Goal: Check status: Check status

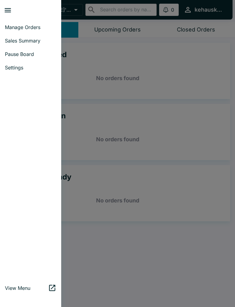
click at [36, 24] on span "Manage Orders" at bounding box center [30, 27] width 51 height 6
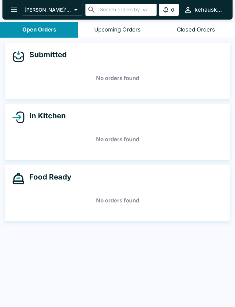
click at [13, 7] on icon "open drawer" at bounding box center [14, 10] width 8 height 8
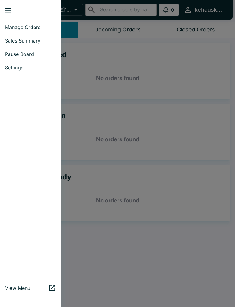
click at [36, 42] on span "Sales Summary" at bounding box center [30, 41] width 51 height 6
select select "03:00"
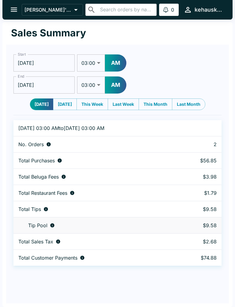
click at [37, 66] on input "[DATE]" at bounding box center [43, 62] width 61 height 17
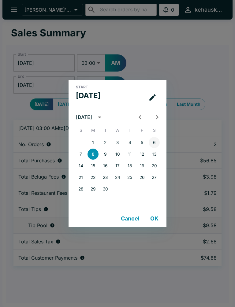
click at [158, 145] on button "6" at bounding box center [154, 142] width 11 height 11
type input "[DATE]"
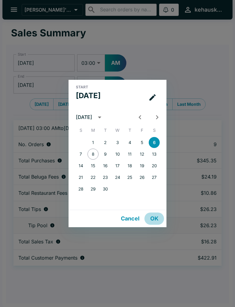
click at [157, 219] on button "OK" at bounding box center [154, 219] width 20 height 12
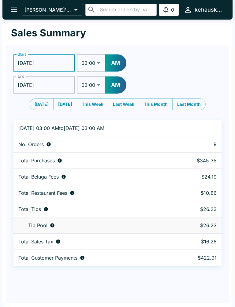
click at [32, 87] on input "[DATE]" at bounding box center [43, 85] width 61 height 17
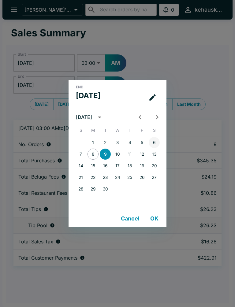
click at [157, 144] on button "6" at bounding box center [154, 142] width 11 height 11
type input "[DATE]"
click at [157, 218] on button "OK" at bounding box center [154, 219] width 20 height 12
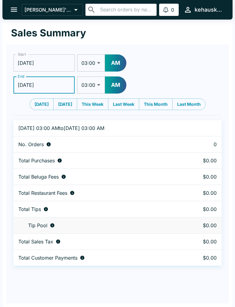
click at [35, 63] on input "[DATE]" at bounding box center [43, 62] width 61 height 17
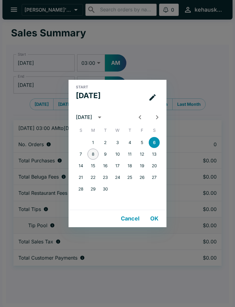
click at [93, 154] on button "8" at bounding box center [93, 154] width 11 height 11
type input "[DATE]"
click at [155, 216] on button "OK" at bounding box center [154, 219] width 20 height 12
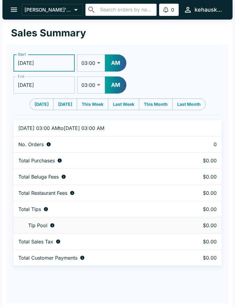
click at [40, 86] on input "[DATE]" at bounding box center [43, 85] width 61 height 17
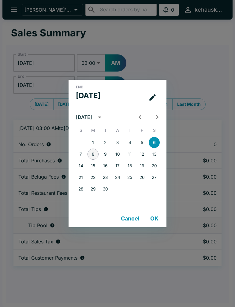
click at [97, 154] on button "8" at bounding box center [93, 154] width 11 height 11
type input "[DATE]"
click at [154, 221] on button "OK" at bounding box center [154, 219] width 20 height 12
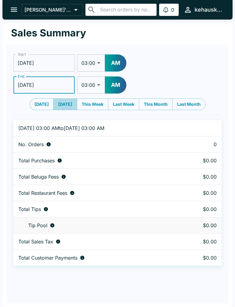
click at [63, 107] on button "[DATE]" at bounding box center [65, 105] width 24 height 12
type input "[DATE]"
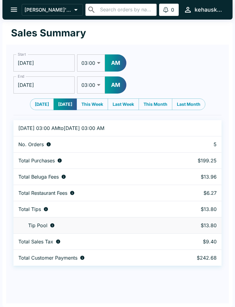
click at [9, 13] on button "open drawer" at bounding box center [14, 10] width 16 height 16
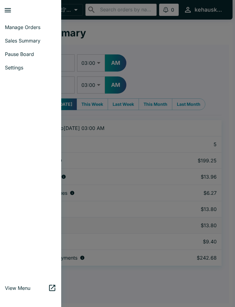
click at [33, 27] on span "Manage Orders" at bounding box center [30, 27] width 51 height 6
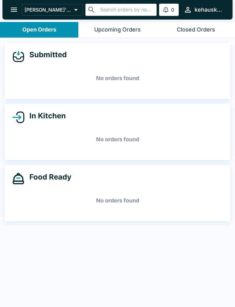
click at [109, 31] on div "Upcoming Orders" at bounding box center [117, 29] width 47 height 7
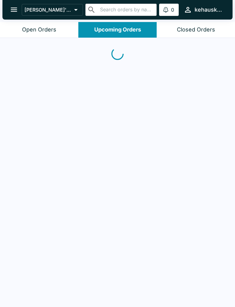
click at [185, 30] on div "Closed Orders" at bounding box center [196, 29] width 38 height 7
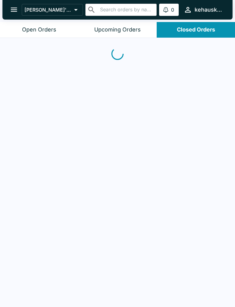
click at [189, 29] on div "Closed Orders" at bounding box center [196, 29] width 38 height 7
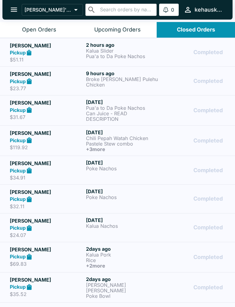
click at [113, 28] on div "Upcoming Orders" at bounding box center [117, 29] width 47 height 7
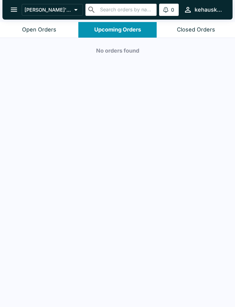
click at [11, 12] on icon "open drawer" at bounding box center [14, 10] width 6 height 4
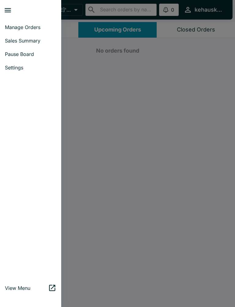
click at [35, 24] on link "Manage Orders" at bounding box center [30, 27] width 61 height 13
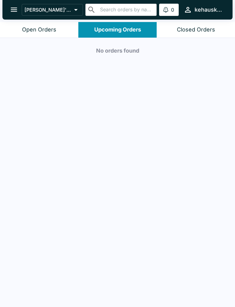
click at [35, 26] on button "Open Orders" at bounding box center [39, 30] width 78 height 16
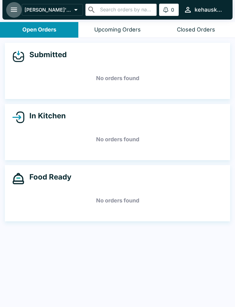
click at [17, 9] on icon "open drawer" at bounding box center [14, 10] width 8 height 8
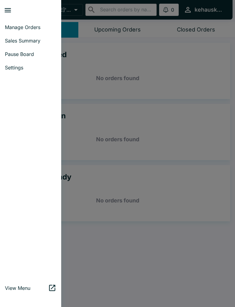
click at [38, 41] on span "Sales Summary" at bounding box center [30, 41] width 51 height 6
select select "03:00"
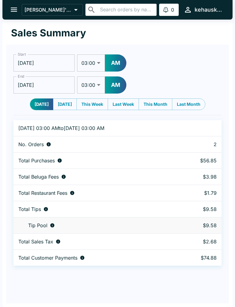
click at [27, 83] on input "[DATE]" at bounding box center [43, 85] width 61 height 17
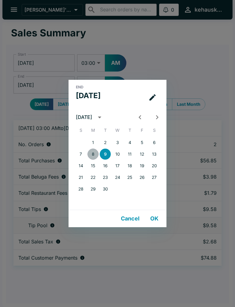
click at [93, 156] on button "8" at bounding box center [93, 154] width 11 height 11
type input "[DATE]"
click at [158, 217] on button "OK" at bounding box center [154, 219] width 20 height 12
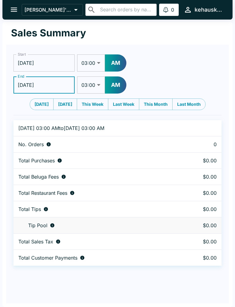
click at [17, 11] on icon "open drawer" at bounding box center [14, 10] width 8 height 8
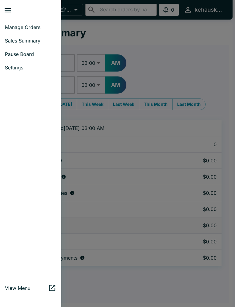
click at [23, 24] on span "Manage Orders" at bounding box center [30, 27] width 51 height 6
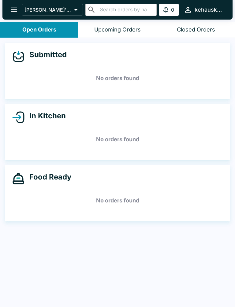
click at [19, 12] on button "open drawer" at bounding box center [14, 10] width 16 height 16
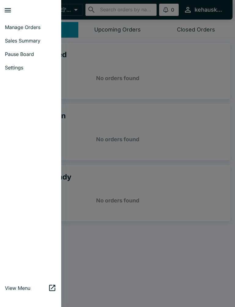
click at [36, 28] on span "Manage Orders" at bounding box center [30, 27] width 51 height 6
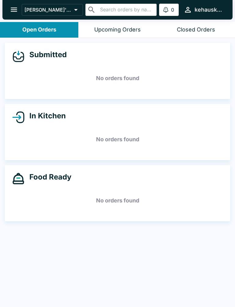
click at [14, 11] on icon "open drawer" at bounding box center [14, 10] width 6 height 4
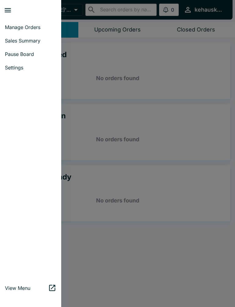
click at [37, 28] on span "Manage Orders" at bounding box center [30, 27] width 51 height 6
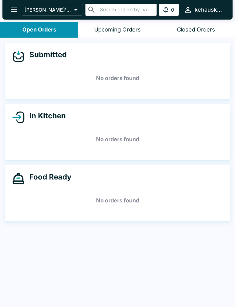
click at [15, 16] on button "open drawer" at bounding box center [14, 10] width 16 height 16
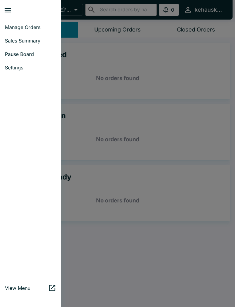
click at [36, 43] on span "Sales Summary" at bounding box center [30, 41] width 51 height 6
select select "03:00"
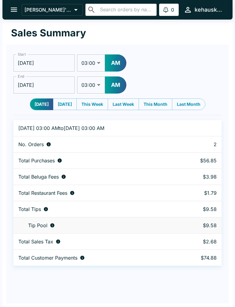
click at [126, 105] on button "Last Week" at bounding box center [123, 105] width 31 height 12
type input "[DATE]"
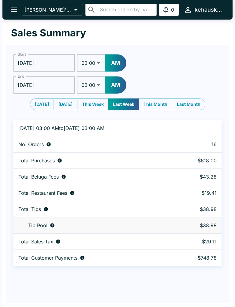
click at [89, 106] on button "This Week" at bounding box center [93, 105] width 32 height 12
type input "[DATE]"
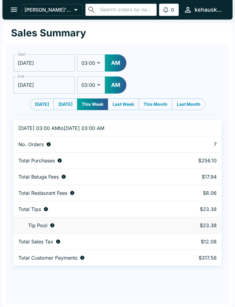
click at [127, 102] on button "Last Week" at bounding box center [123, 105] width 31 height 12
type input "[DATE]"
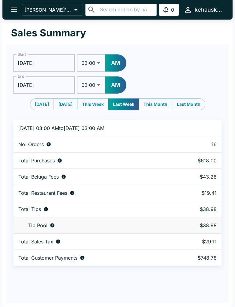
click at [38, 62] on input "[DATE]" at bounding box center [43, 62] width 61 height 17
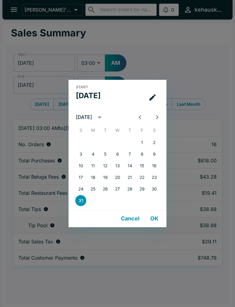
click at [157, 116] on icon "Next month" at bounding box center [157, 117] width 8 height 8
click at [93, 143] on button "1" at bounding box center [93, 142] width 11 height 11
type input "[DATE]"
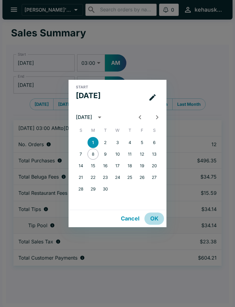
click at [155, 219] on button "OK" at bounding box center [154, 219] width 20 height 12
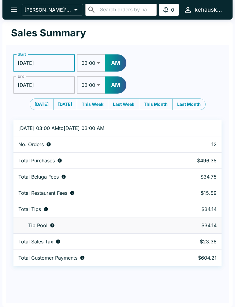
click at [12, 2] on button "open drawer" at bounding box center [14, 10] width 16 height 16
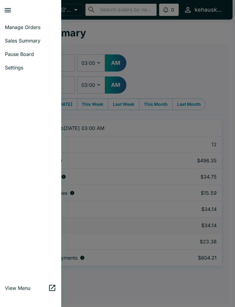
click at [37, 29] on span "Manage Orders" at bounding box center [30, 27] width 51 height 6
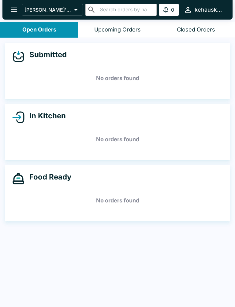
click at [19, 7] on button "open drawer" at bounding box center [14, 10] width 16 height 16
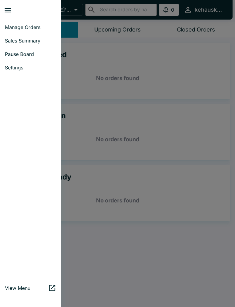
click at [96, 162] on div at bounding box center [117, 153] width 235 height 307
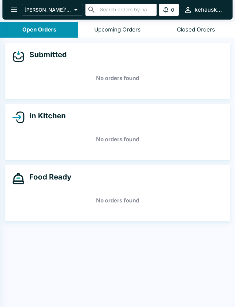
click at [30, 36] on button "Open Orders" at bounding box center [39, 30] width 78 height 16
click at [15, 17] on button "open drawer" at bounding box center [14, 10] width 16 height 16
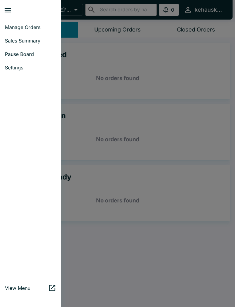
click at [39, 40] on span "Sales Summary" at bounding box center [30, 41] width 51 height 6
select select "03:00"
